Goal: Task Accomplishment & Management: Manage account settings

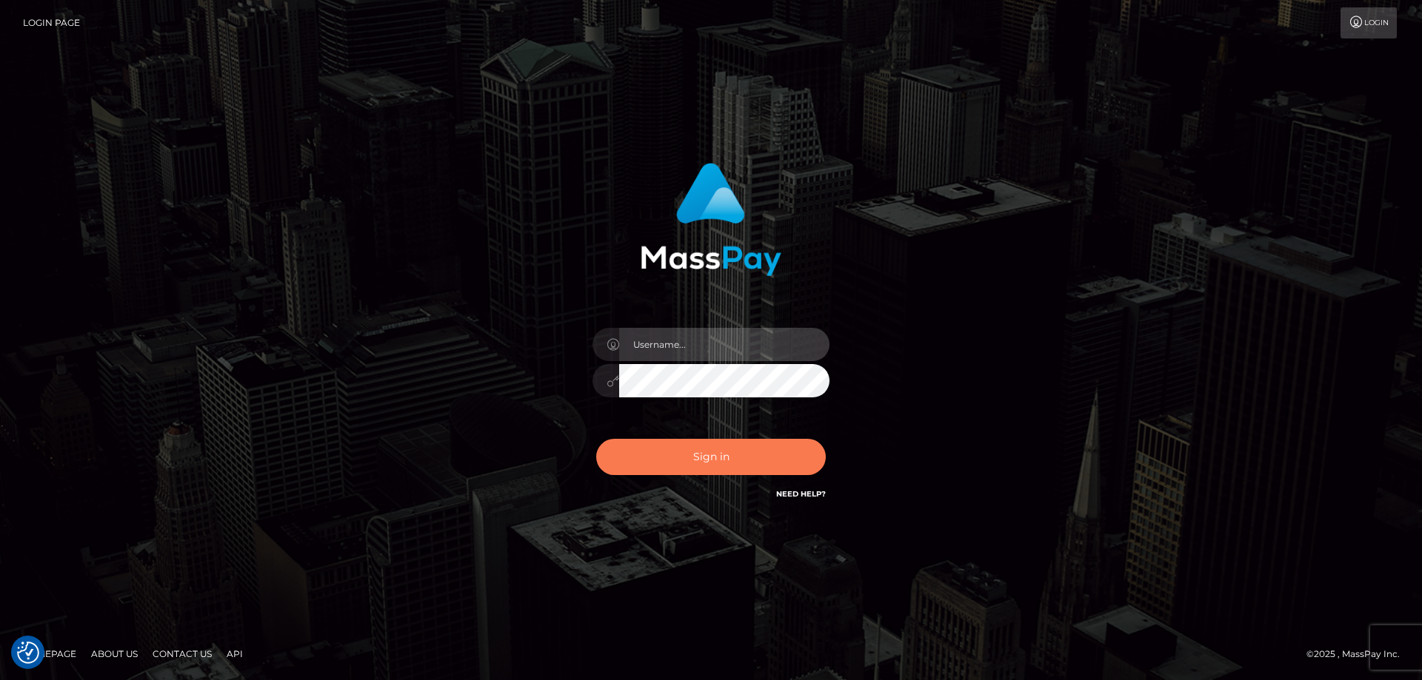
type input "emmy.navach"
click at [795, 446] on button "Sign in" at bounding box center [711, 457] width 230 height 36
type input "emmy.navach"
click at [731, 457] on button "Sign in" at bounding box center [711, 457] width 230 height 36
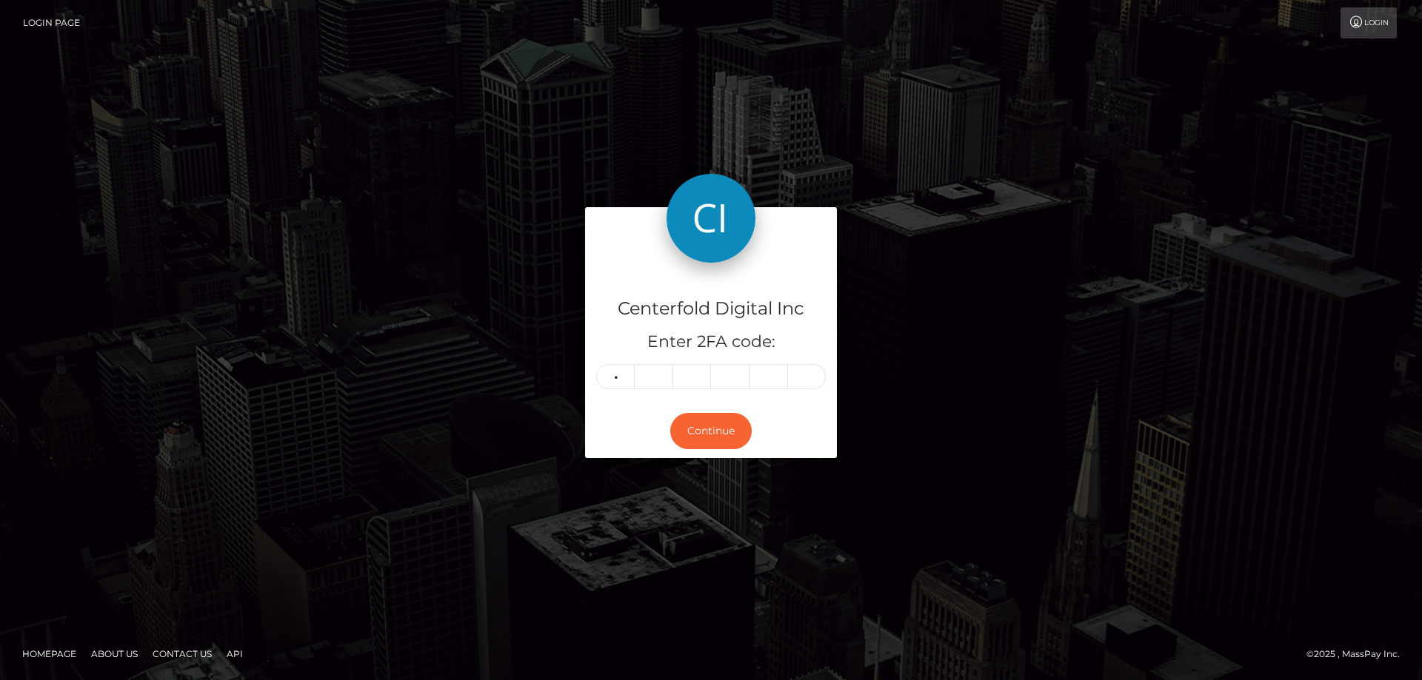
type input "4"
type input "9"
type input "7"
type input "0"
type input "1"
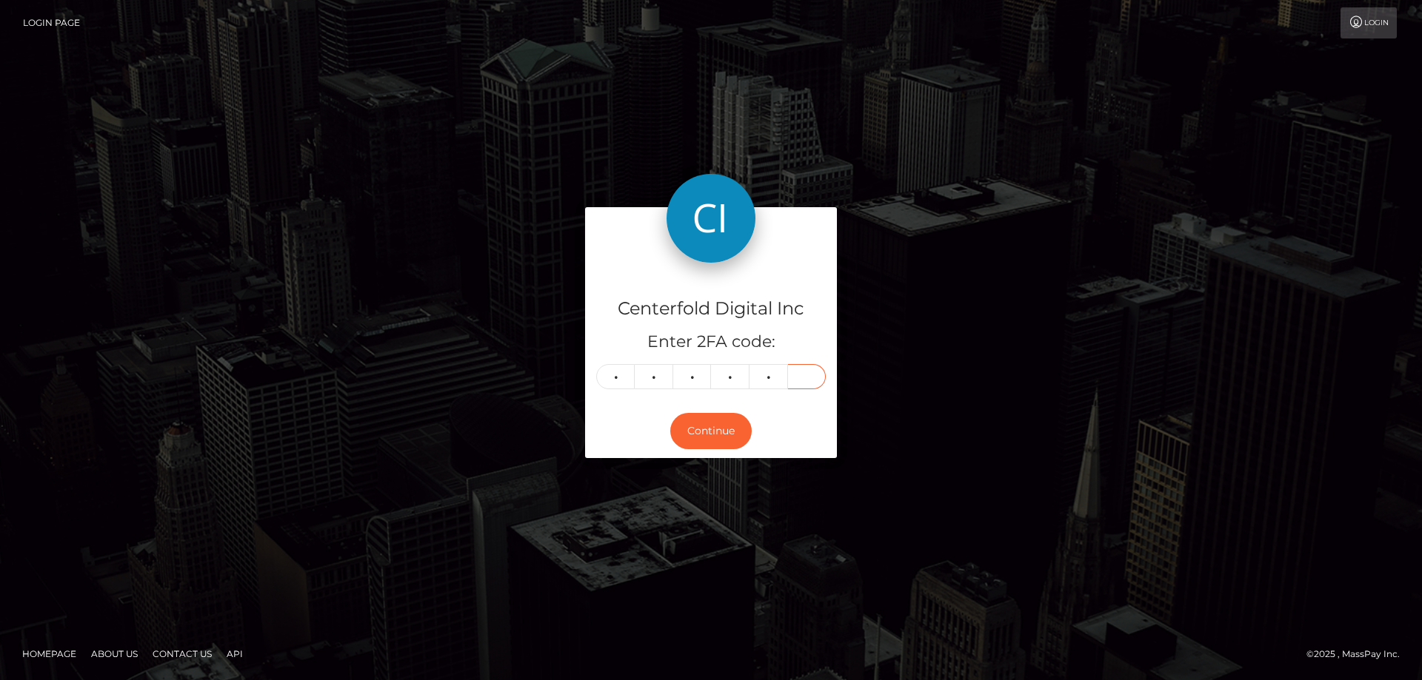
type input "6"
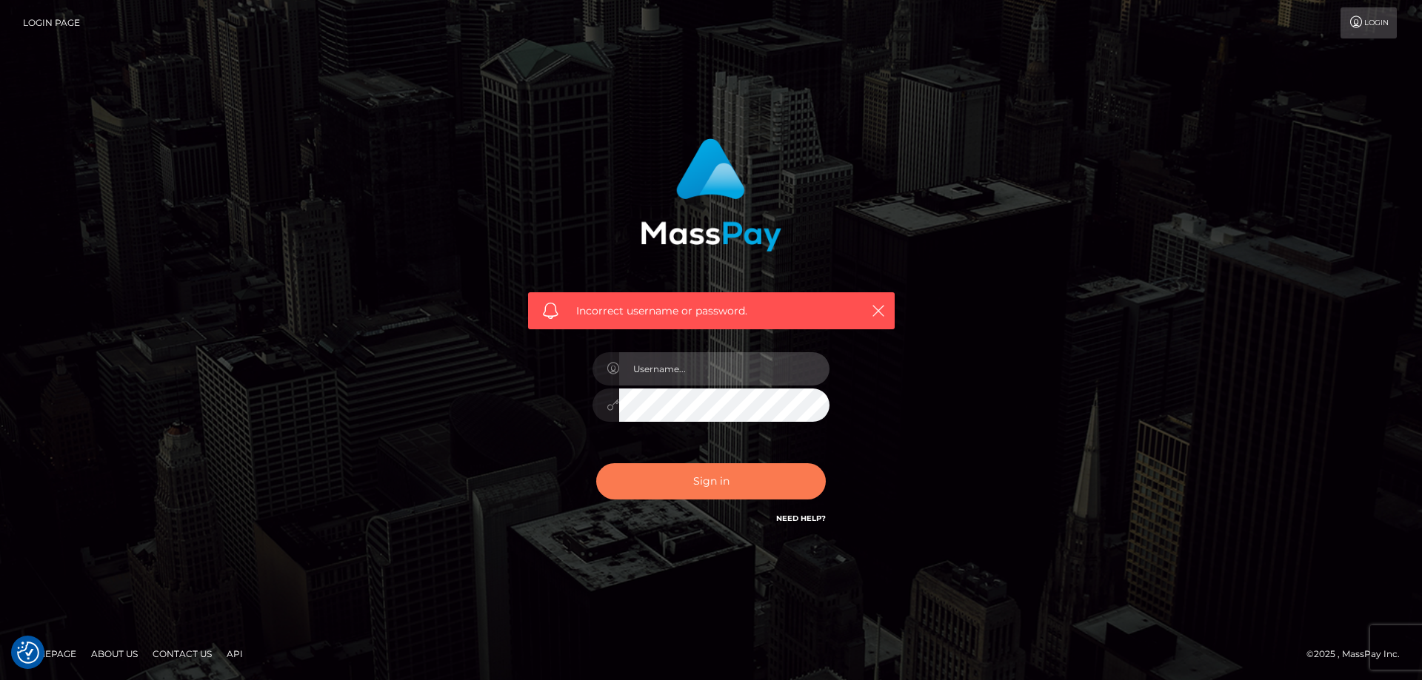
type input "emmy.navach"
click at [748, 484] on button "Sign in" at bounding box center [711, 482] width 230 height 36
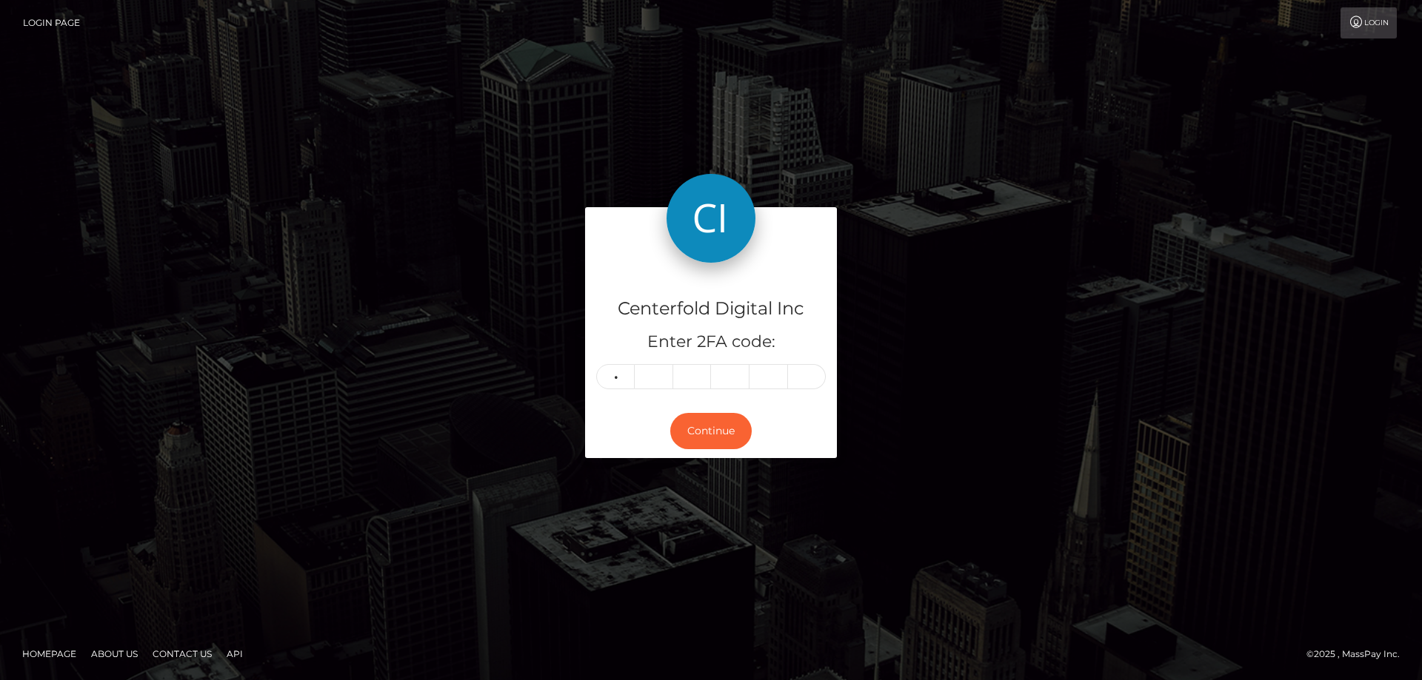
type input "4"
type input "5"
type input "3"
type input "0"
type input "1"
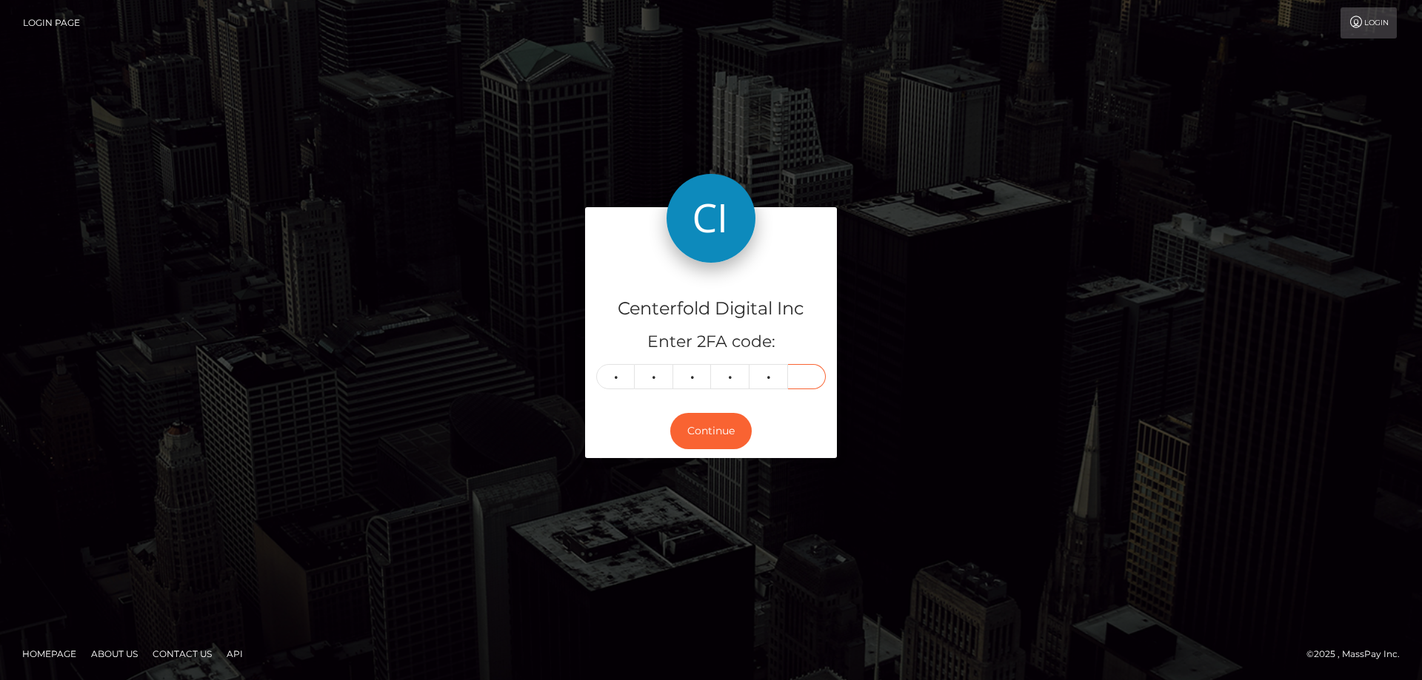
type input "6"
